Goal: Task Accomplishment & Management: Use online tool/utility

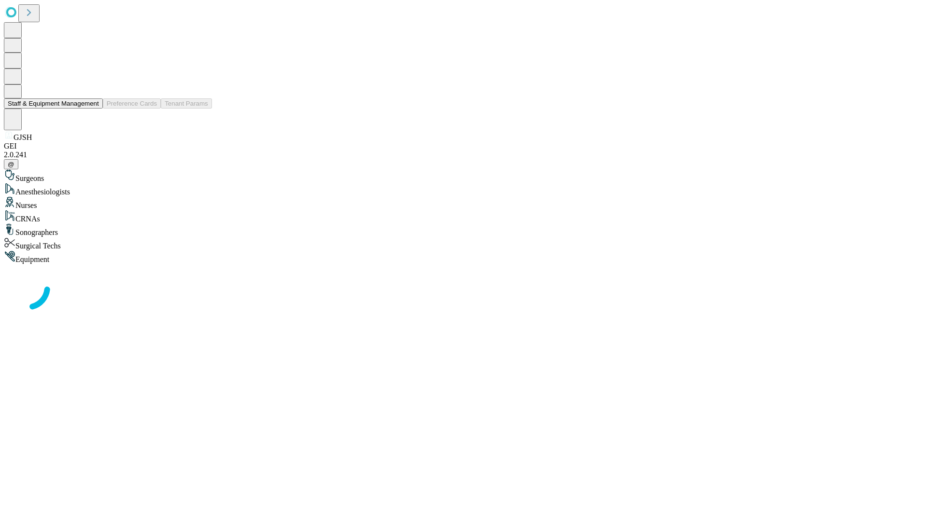
click at [92, 109] on button "Staff & Equipment Management" at bounding box center [53, 103] width 99 height 10
